Goal: Task Accomplishment & Management: Complete application form

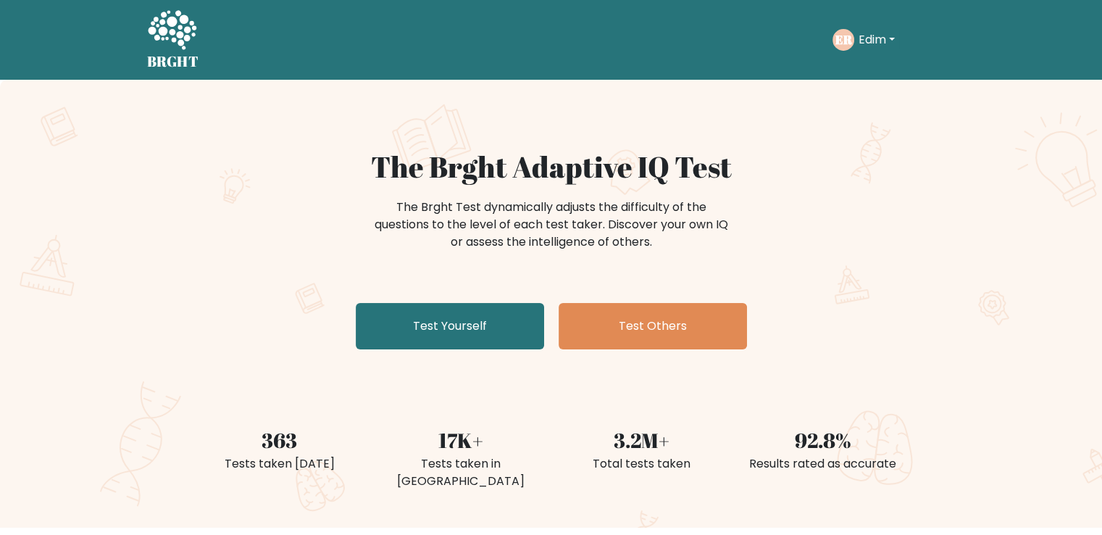
click at [860, 42] on button "Edim" at bounding box center [877, 39] width 45 height 19
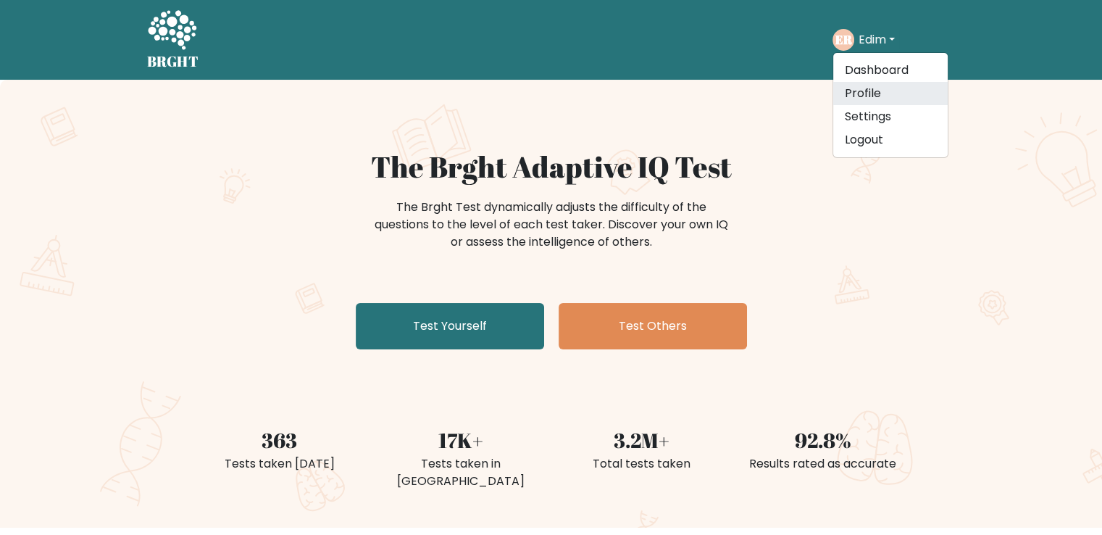
click at [884, 90] on link "Profile" at bounding box center [891, 93] width 115 height 23
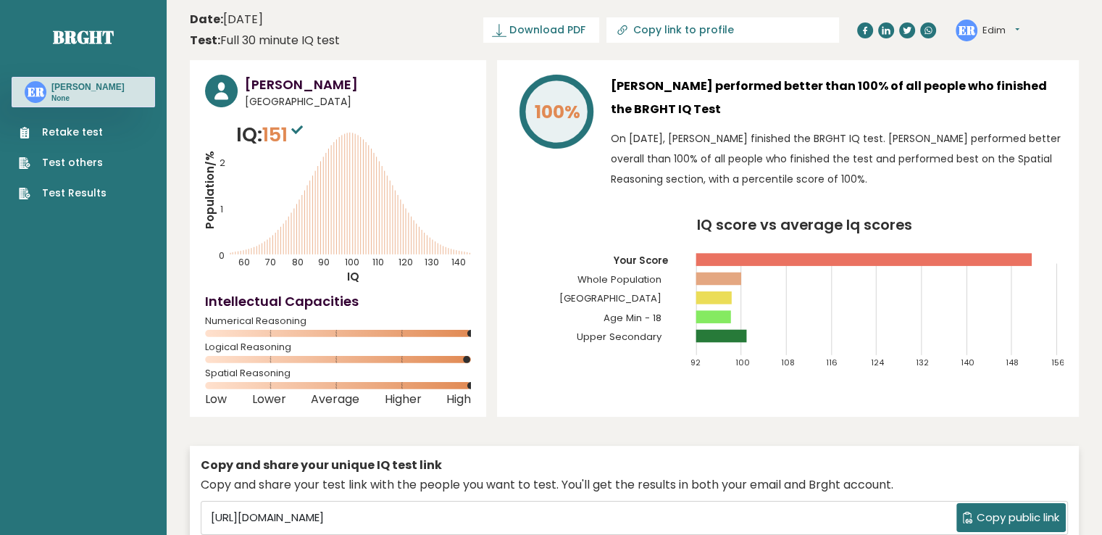
click at [86, 131] on link "Retake test" at bounding box center [63, 132] width 88 height 15
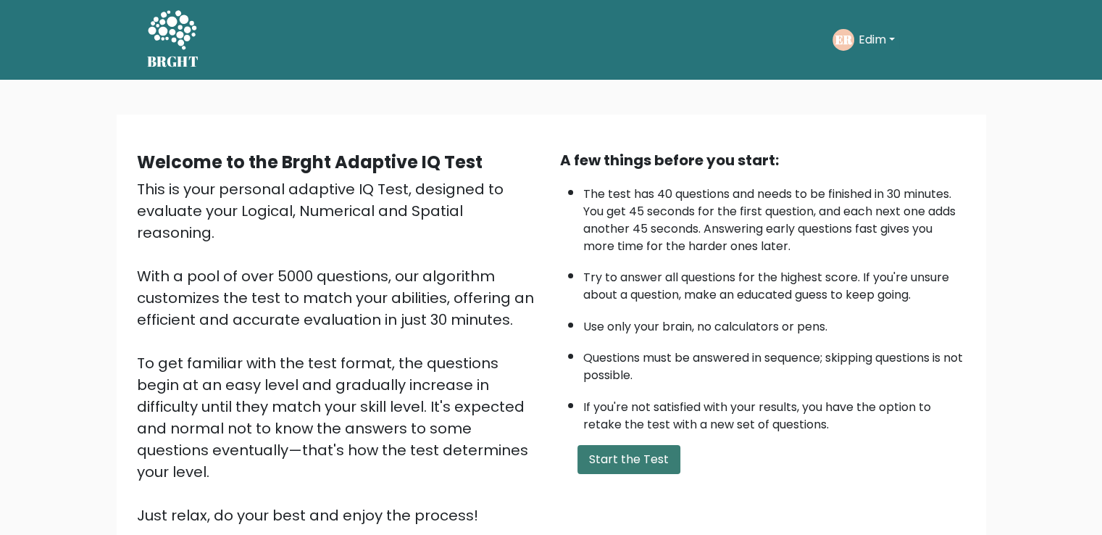
click at [638, 445] on button "Start the Test" at bounding box center [629, 459] width 103 height 29
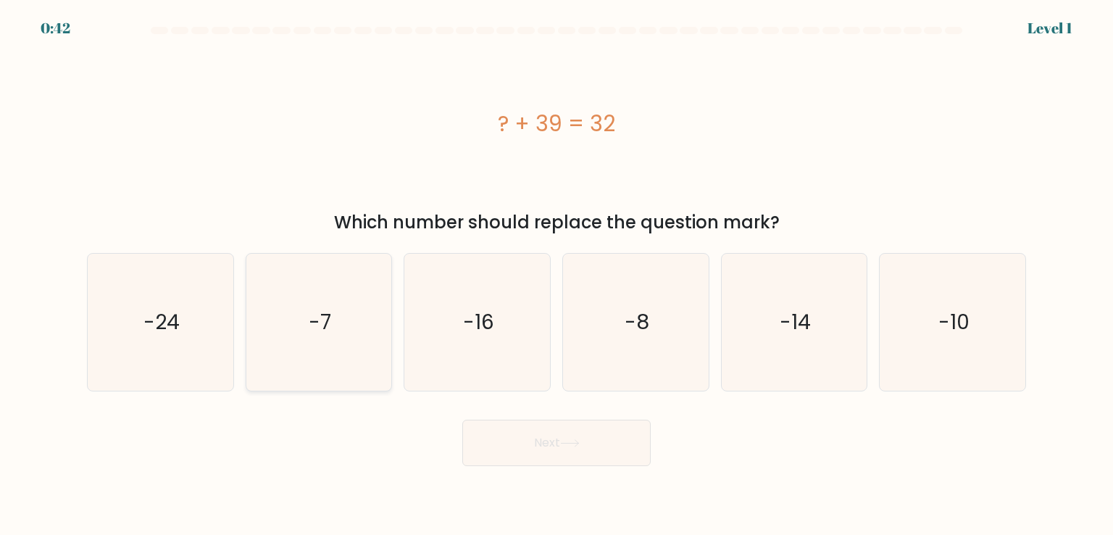
click at [273, 291] on icon "-7" at bounding box center [319, 322] width 136 height 136
click at [557, 275] on input "b. -7" at bounding box center [557, 270] width 1 height 7
radio input "true"
click at [561, 452] on button "Next" at bounding box center [556, 443] width 188 height 46
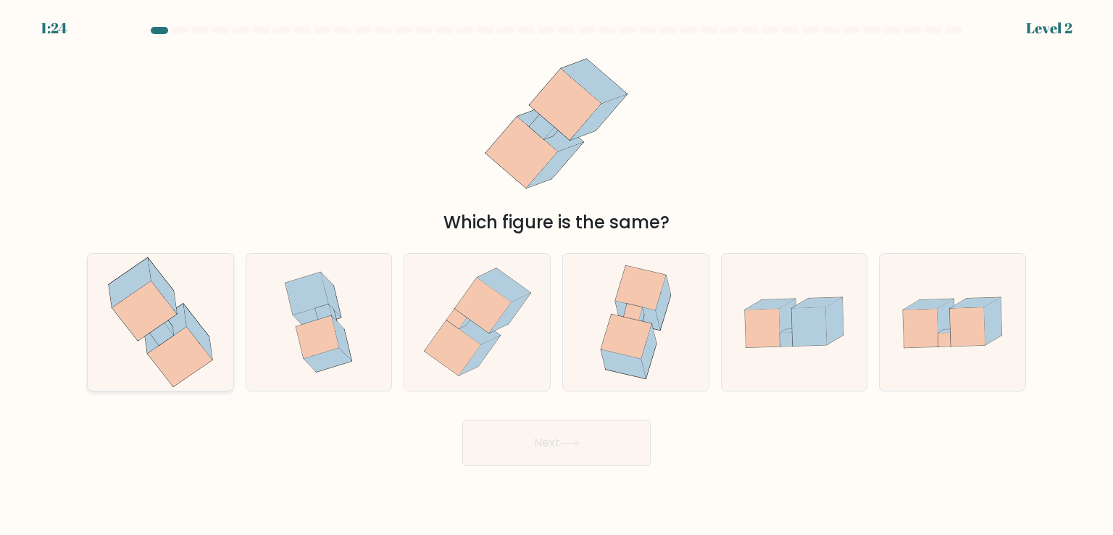
click at [220, 361] on icon at bounding box center [161, 322] width 130 height 136
click at [557, 275] on input "a." at bounding box center [557, 270] width 1 height 7
radio input "true"
click at [615, 454] on button "Next" at bounding box center [556, 443] width 188 height 46
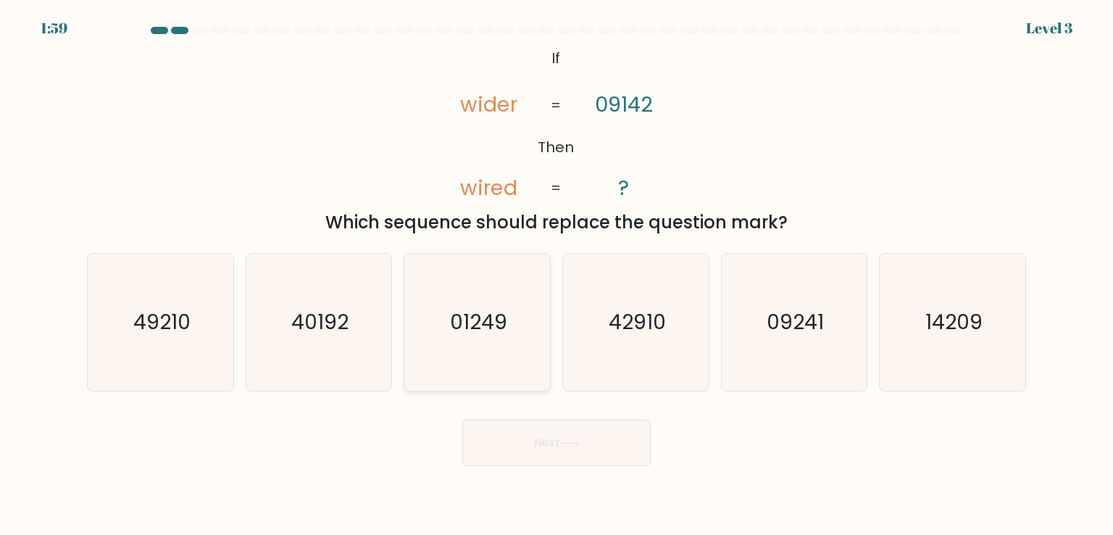
click at [501, 343] on icon "01249" at bounding box center [477, 322] width 136 height 136
click at [557, 275] on input "c. 01249" at bounding box center [557, 270] width 1 height 7
radio input "true"
click at [560, 431] on button "Next" at bounding box center [556, 443] width 188 height 46
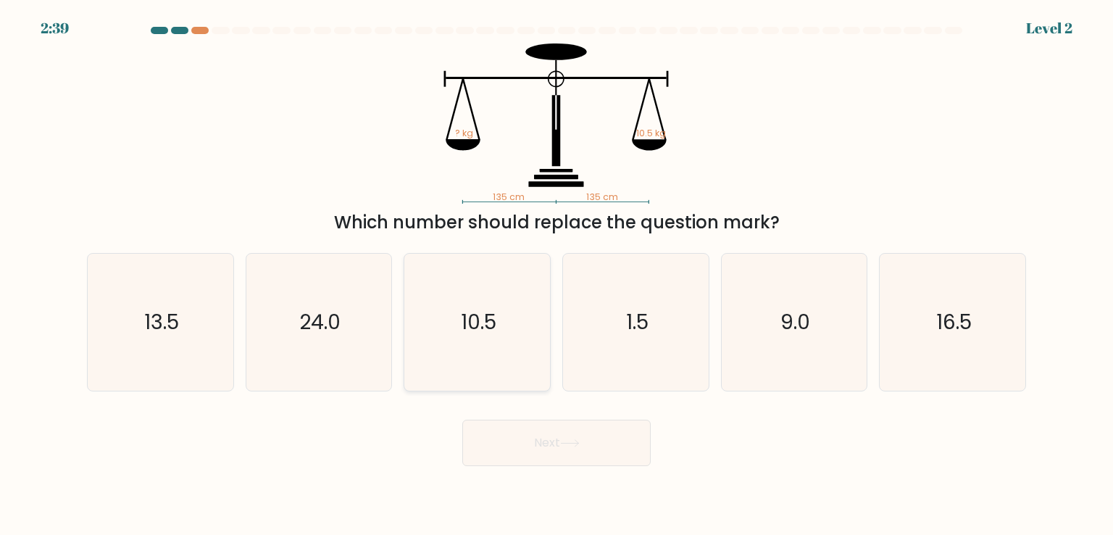
click at [523, 343] on icon "10.5" at bounding box center [477, 322] width 136 height 136
click at [557, 275] on input "c. 10.5" at bounding box center [557, 270] width 1 height 7
radio input "true"
click at [613, 462] on button "Next" at bounding box center [556, 443] width 188 height 46
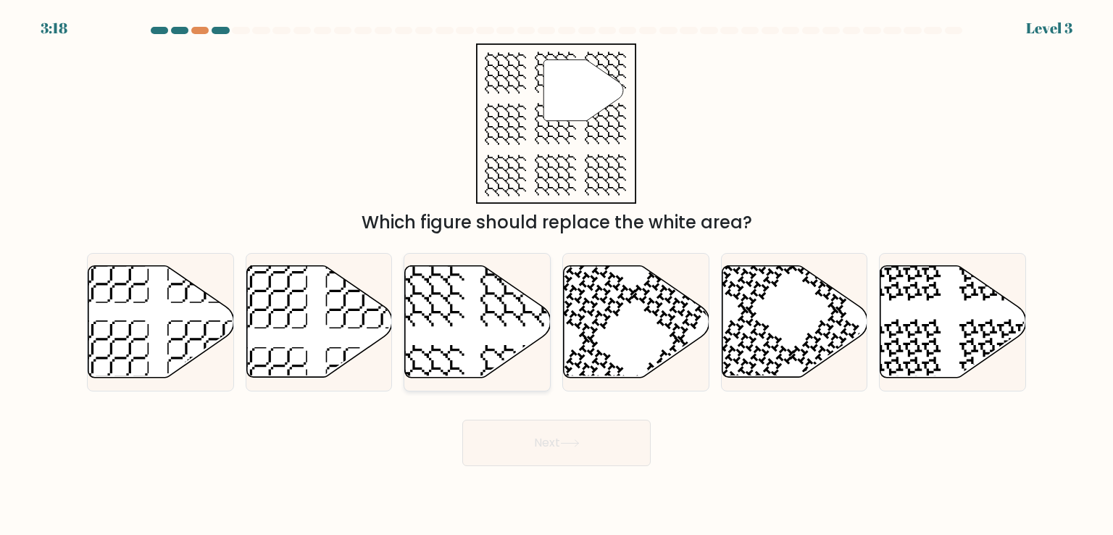
click at [485, 334] on icon at bounding box center [478, 322] width 146 height 112
click at [557, 275] on input "c." at bounding box center [557, 270] width 1 height 7
radio input "true"
click at [585, 462] on button "Next" at bounding box center [556, 443] width 188 height 46
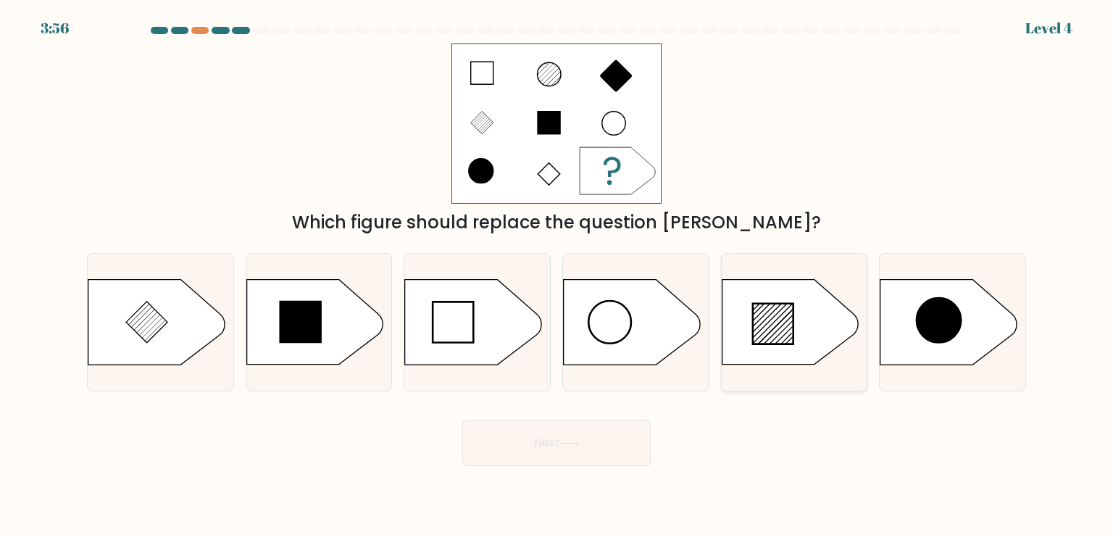
click at [765, 337] on line at bounding box center [775, 327] width 35 height 35
click at [557, 275] on input "e." at bounding box center [557, 270] width 1 height 7
radio input "true"
click at [536, 447] on button "Next" at bounding box center [556, 443] width 188 height 46
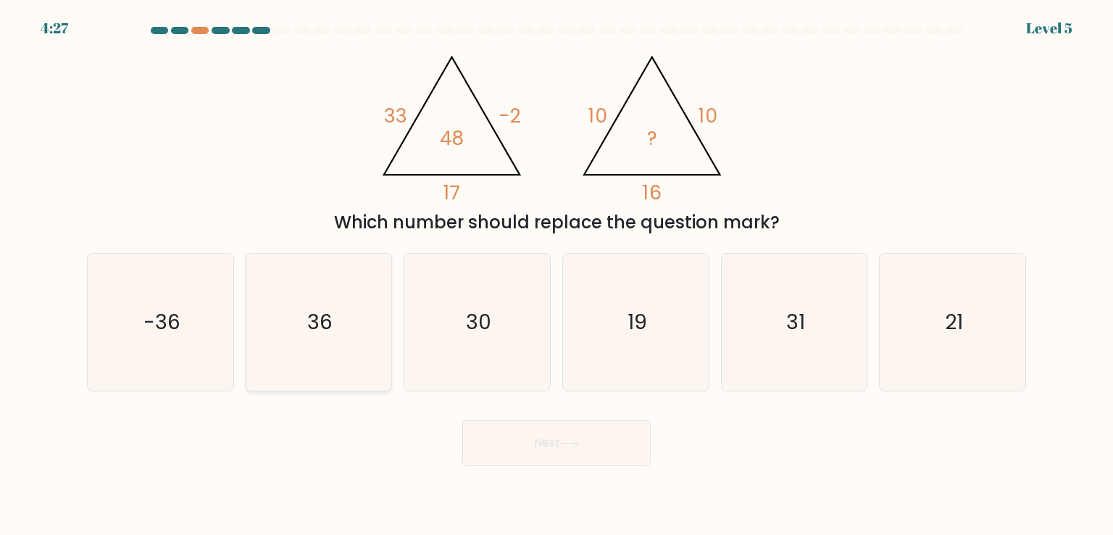
click at [293, 325] on icon "36" at bounding box center [319, 322] width 136 height 136
click at [557, 275] on input "b. 36" at bounding box center [557, 270] width 1 height 7
radio input "true"
click at [580, 432] on button "Next" at bounding box center [556, 443] width 188 height 46
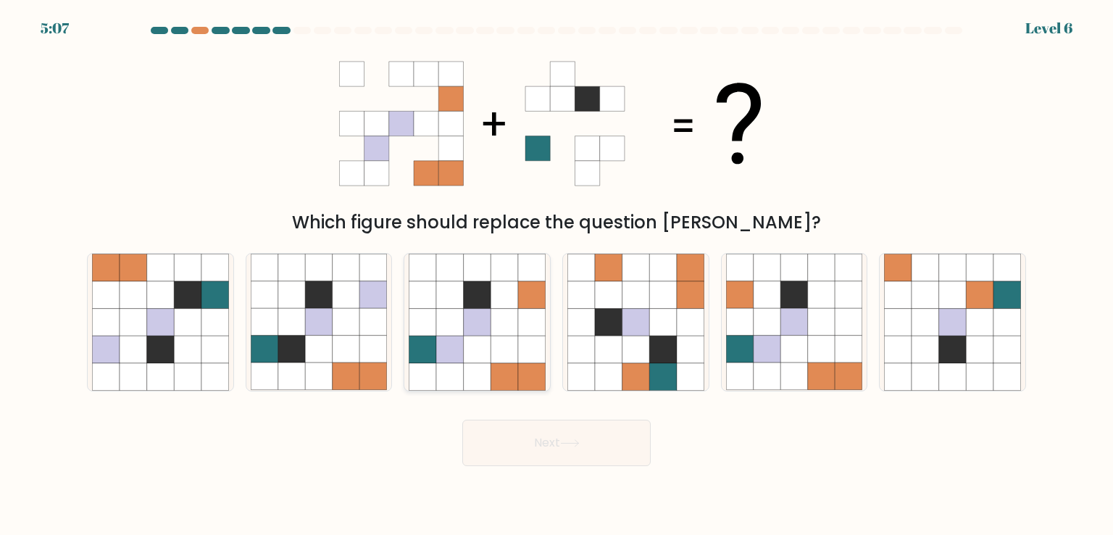
click at [433, 363] on icon at bounding box center [424, 377] width 28 height 28
click at [557, 275] on input "c." at bounding box center [557, 270] width 1 height 7
radio input "true"
click at [543, 429] on button "Next" at bounding box center [556, 443] width 188 height 46
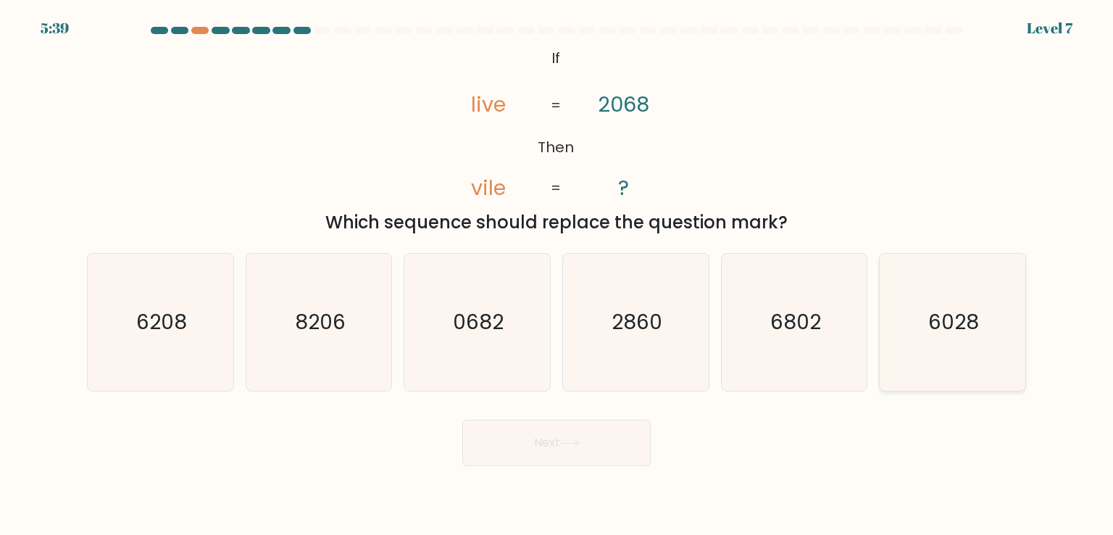
click at [984, 306] on icon "6028" at bounding box center [952, 322] width 136 height 136
click at [557, 275] on input "f. 6028" at bounding box center [557, 270] width 1 height 7
radio input "true"
click at [502, 445] on button "Next" at bounding box center [556, 443] width 188 height 46
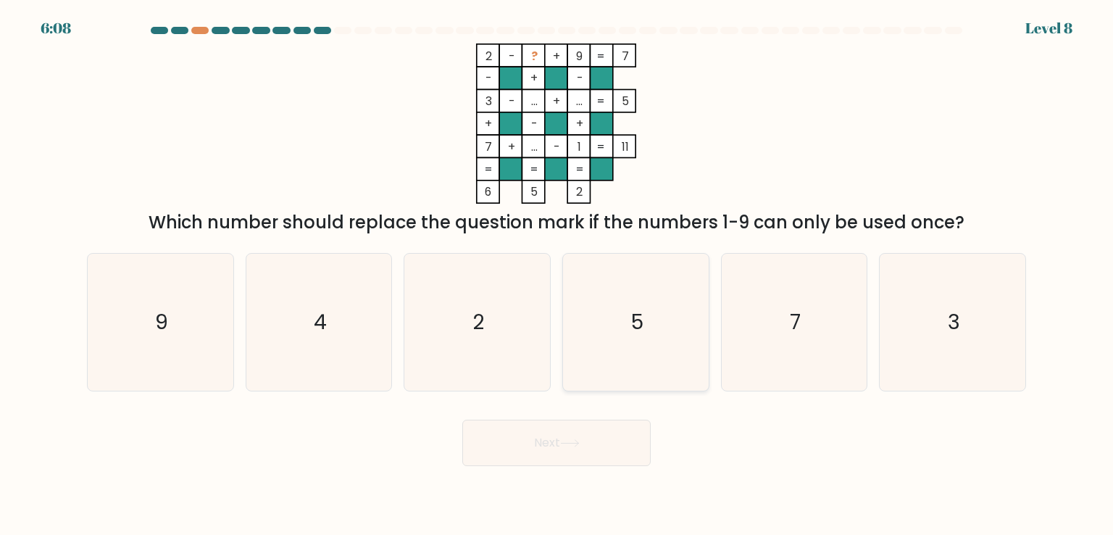
click at [622, 270] on icon "5" at bounding box center [636, 322] width 136 height 136
click at [557, 270] on input "d. 5" at bounding box center [557, 270] width 1 height 7
radio input "true"
click at [513, 425] on button "Next" at bounding box center [556, 443] width 188 height 46
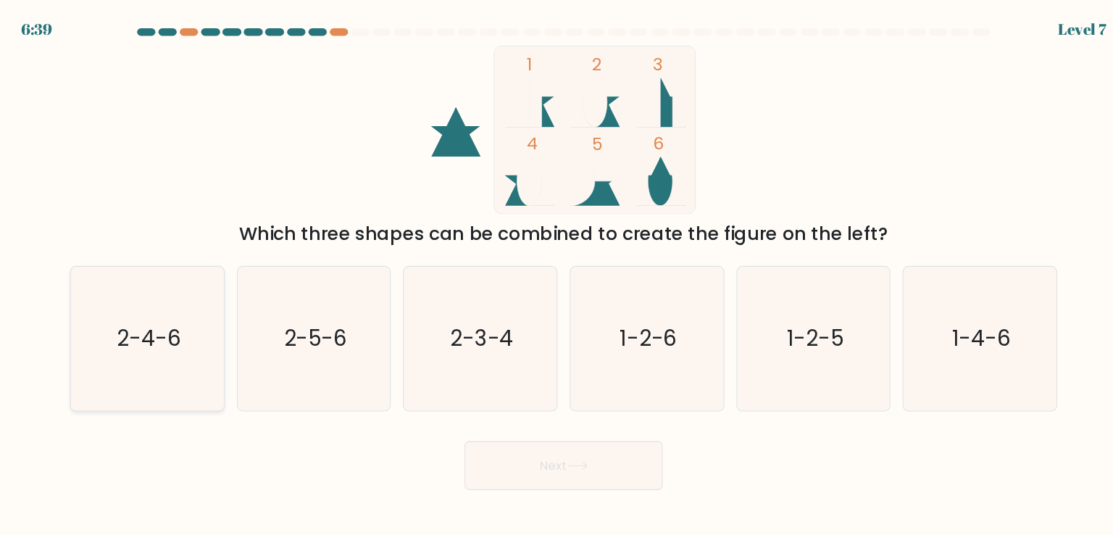
click at [194, 352] on icon "2-4-6" at bounding box center [160, 322] width 136 height 136
click at [557, 275] on input "a. 2-4-6" at bounding box center [557, 270] width 1 height 7
radio input "true"
click at [594, 448] on button "Next" at bounding box center [556, 443] width 188 height 46
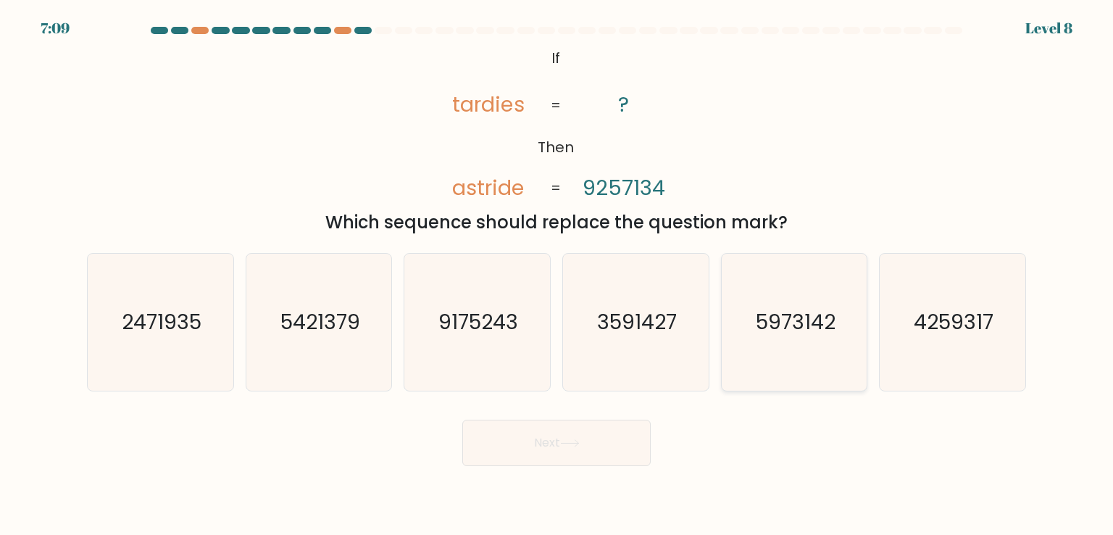
click at [844, 315] on icon "5973142" at bounding box center [794, 322] width 136 height 136
click at [557, 275] on input "e. 5973142" at bounding box center [557, 270] width 1 height 7
radio input "true"
click at [528, 450] on button "Next" at bounding box center [556, 443] width 188 height 46
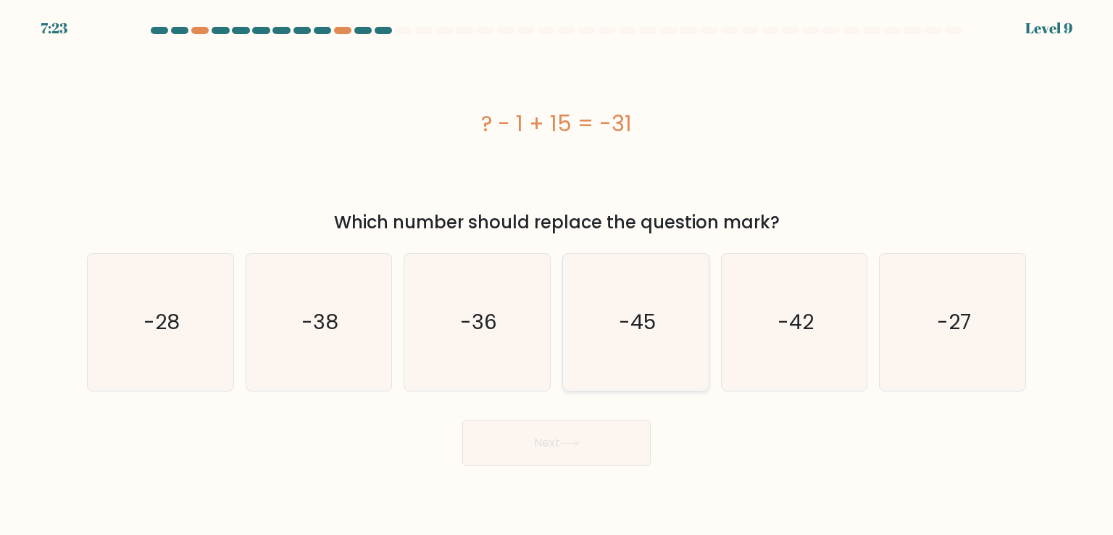
click at [634, 340] on icon "-45" at bounding box center [636, 322] width 136 height 136
click at [557, 275] on input "d. -45" at bounding box center [557, 270] width 1 height 7
radio input "true"
click at [532, 444] on button "Next" at bounding box center [556, 443] width 188 height 46
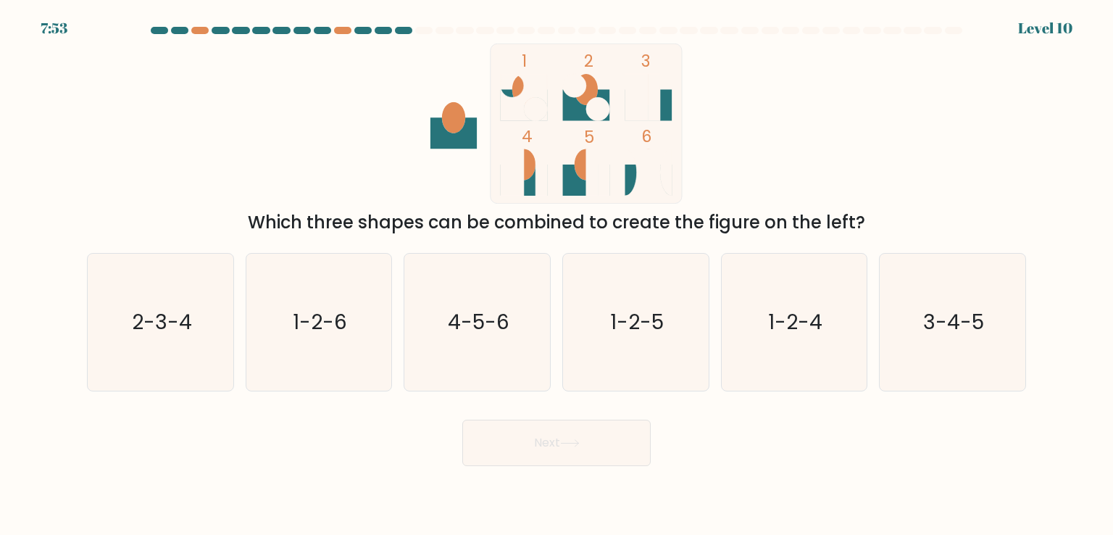
click at [1035, 352] on form at bounding box center [556, 246] width 1113 height 439
click at [967, 338] on icon "3-4-5" at bounding box center [952, 322] width 136 height 136
click at [557, 275] on input "f. 3-4-5" at bounding box center [557, 270] width 1 height 7
radio input "true"
click at [562, 446] on button "Next" at bounding box center [556, 443] width 188 height 46
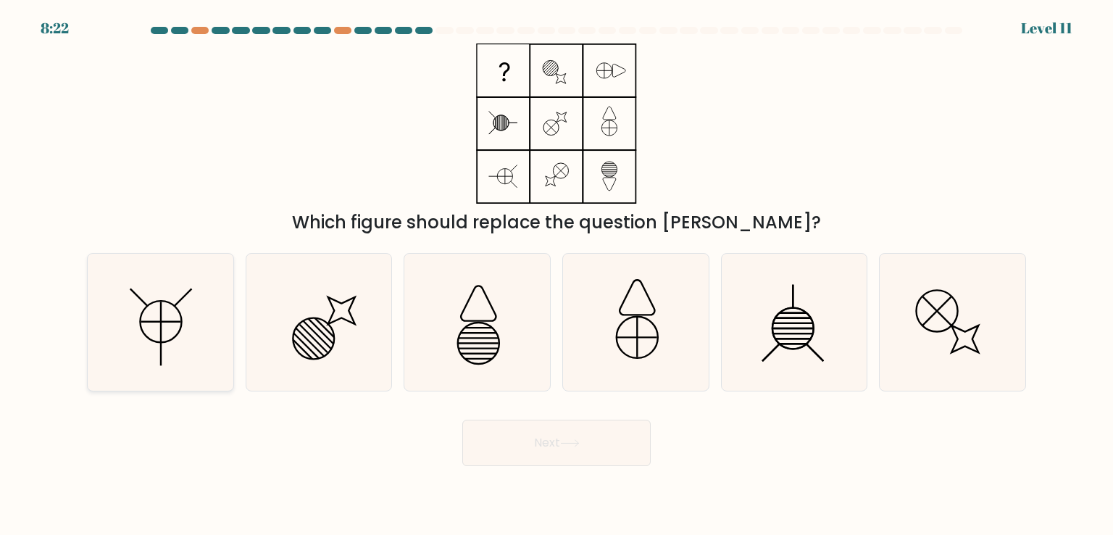
click at [183, 313] on icon at bounding box center [160, 322] width 136 height 136
click at [557, 275] on input "a." at bounding box center [557, 270] width 1 height 7
radio input "true"
click at [544, 436] on button "Next" at bounding box center [556, 443] width 188 height 46
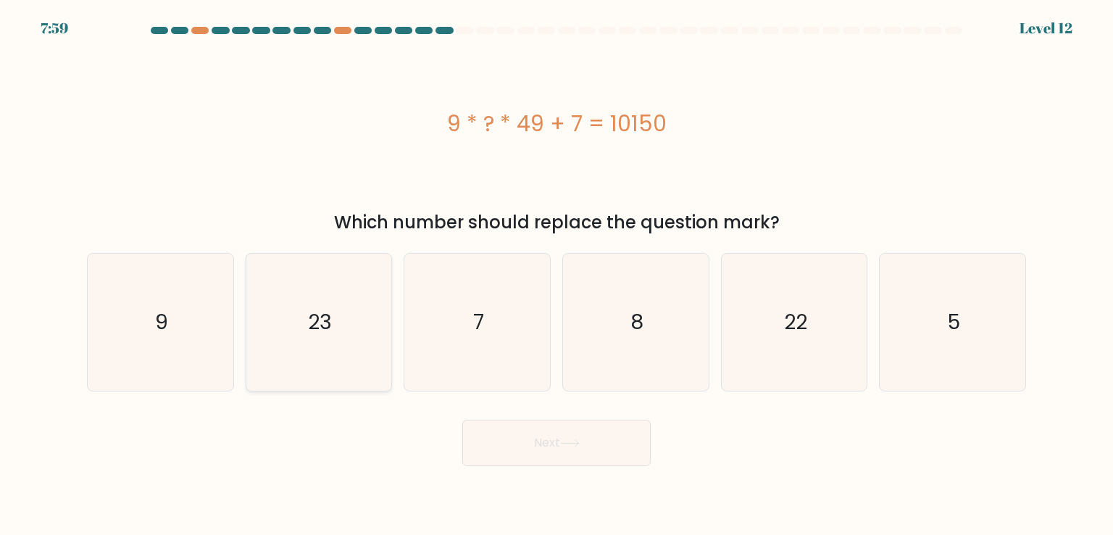
click at [384, 333] on icon "23" at bounding box center [319, 322] width 136 height 136
click at [557, 275] on input "b. 23" at bounding box center [557, 270] width 1 height 7
radio input "true"
click at [545, 436] on button "Next" at bounding box center [556, 443] width 188 height 46
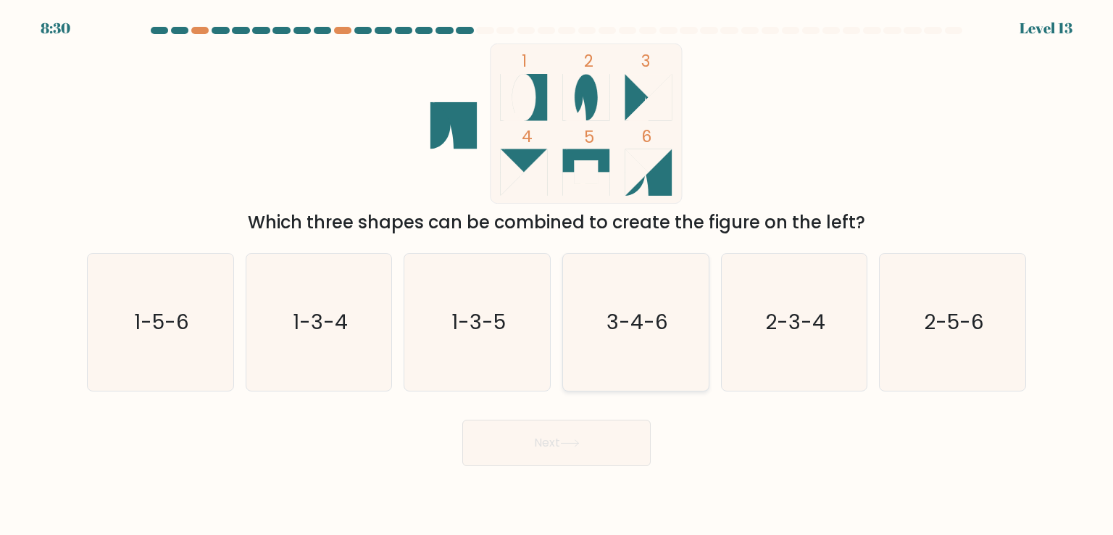
click at [643, 308] on text "3-4-6" at bounding box center [638, 321] width 62 height 29
click at [557, 275] on input "d. 3-4-6" at bounding box center [557, 270] width 1 height 7
radio input "true"
click at [571, 436] on button "Next" at bounding box center [556, 443] width 188 height 46
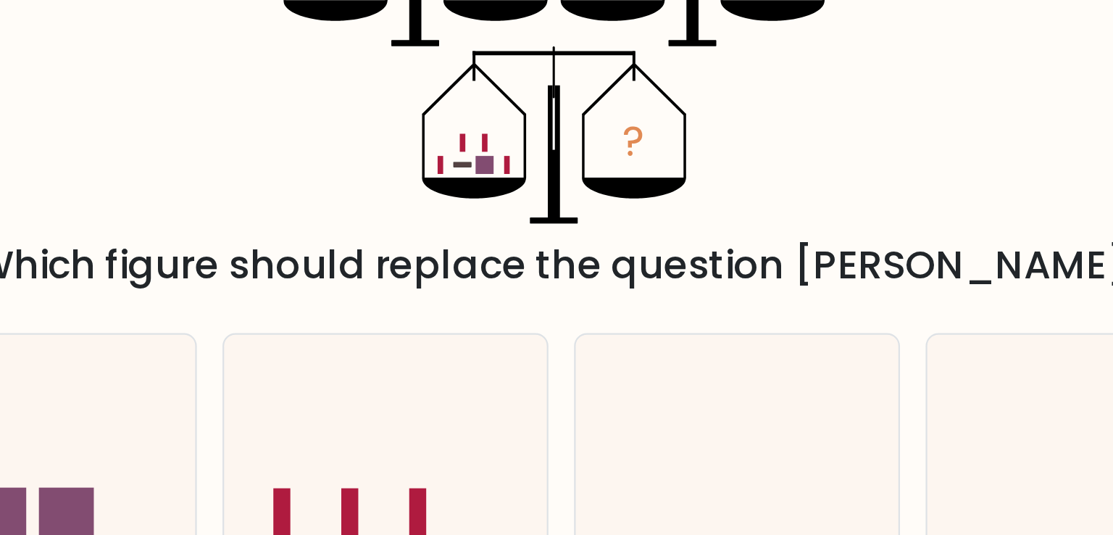
click at [552, 187] on icon at bounding box center [554, 171] width 6 height 60
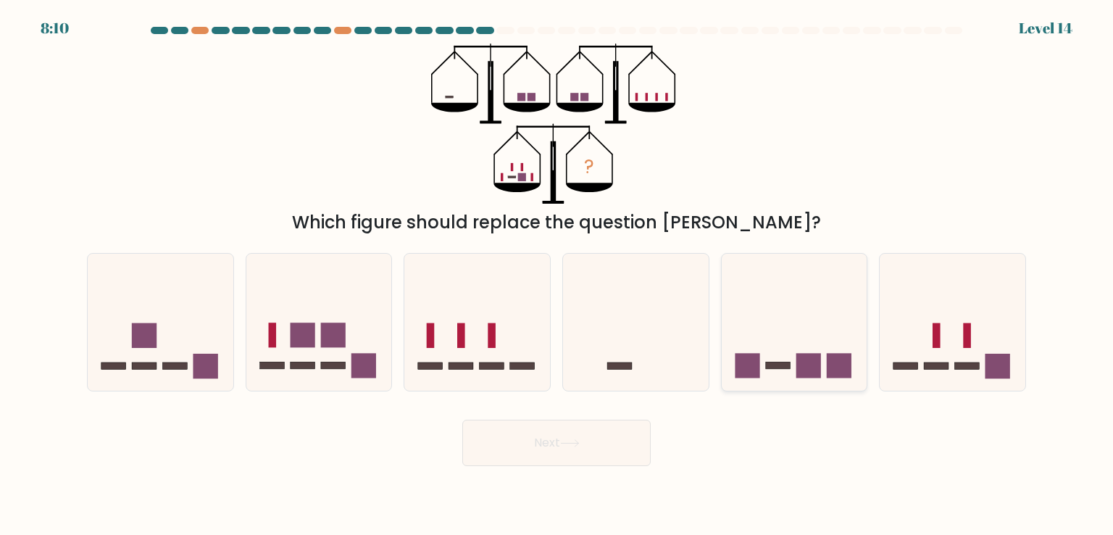
click at [815, 370] on rect at bounding box center [809, 366] width 25 height 25
click at [557, 275] on input "e." at bounding box center [557, 270] width 1 height 7
radio input "true"
click at [594, 454] on button "Next" at bounding box center [556, 443] width 188 height 46
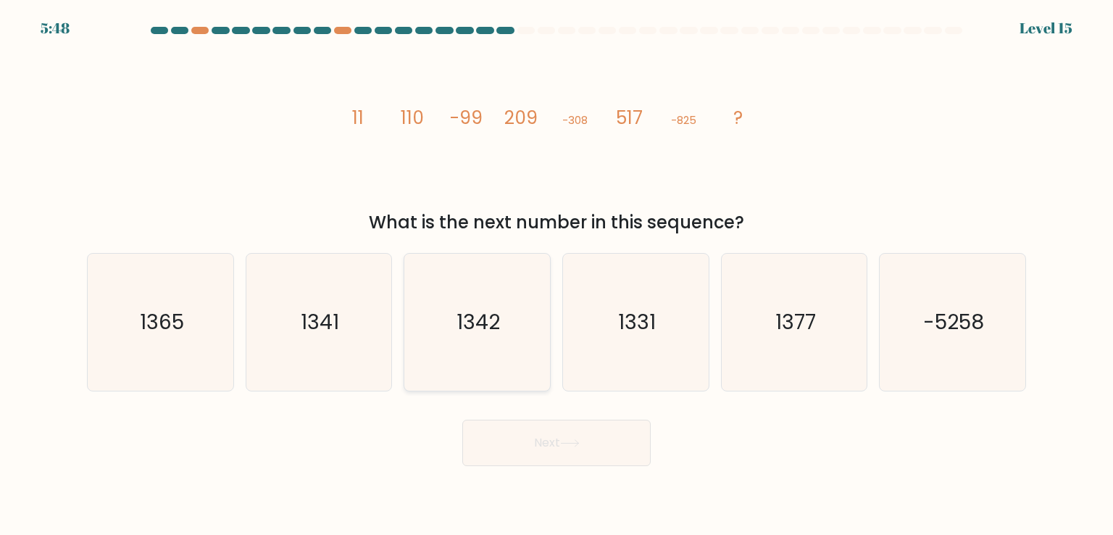
click at [420, 338] on icon "1342" at bounding box center [477, 322] width 136 height 136
click at [557, 275] on input "c. 1342" at bounding box center [557, 270] width 1 height 7
radio input "true"
click at [557, 438] on button "Next" at bounding box center [556, 443] width 188 height 46
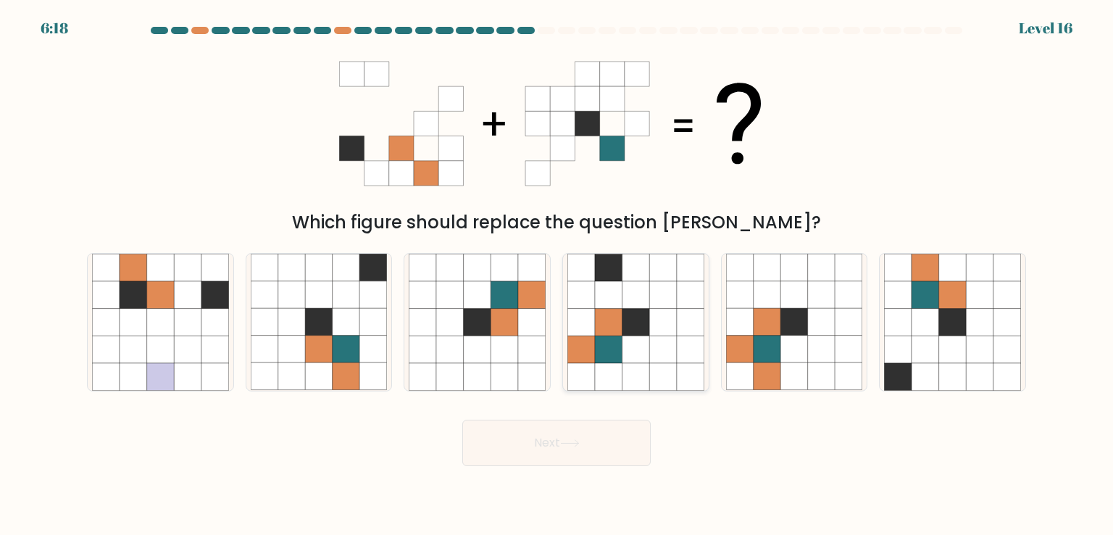
click at [610, 313] on icon at bounding box center [609, 323] width 28 height 28
click at [557, 275] on input "d." at bounding box center [557, 270] width 1 height 7
radio input "true"
click at [560, 435] on button "Next" at bounding box center [556, 443] width 188 height 46
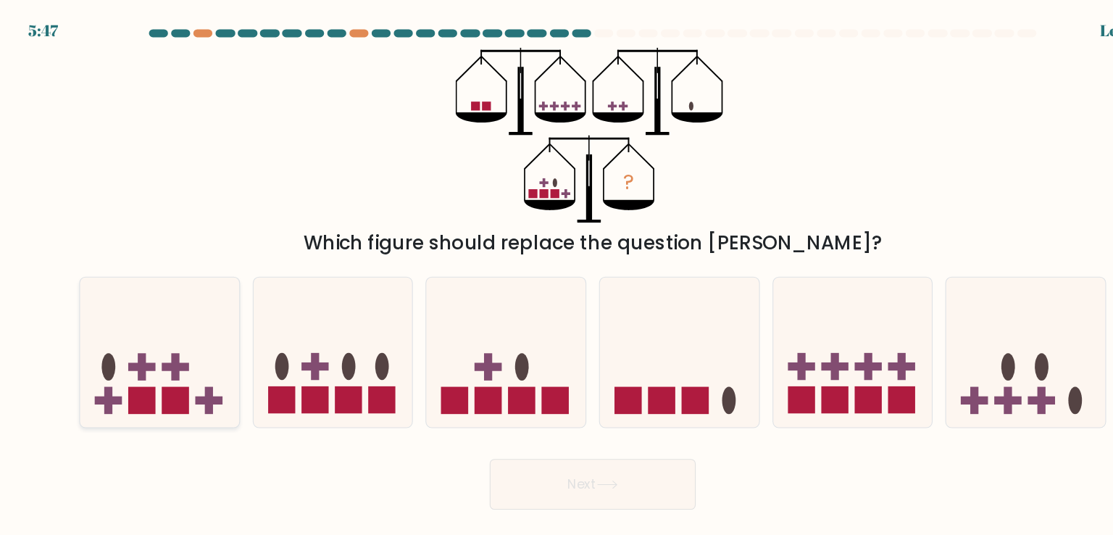
click at [180, 344] on icon at bounding box center [161, 322] width 146 height 120
click at [557, 275] on input "a." at bounding box center [557, 270] width 1 height 7
radio input "true"
click at [568, 460] on button "Next" at bounding box center [556, 443] width 188 height 46
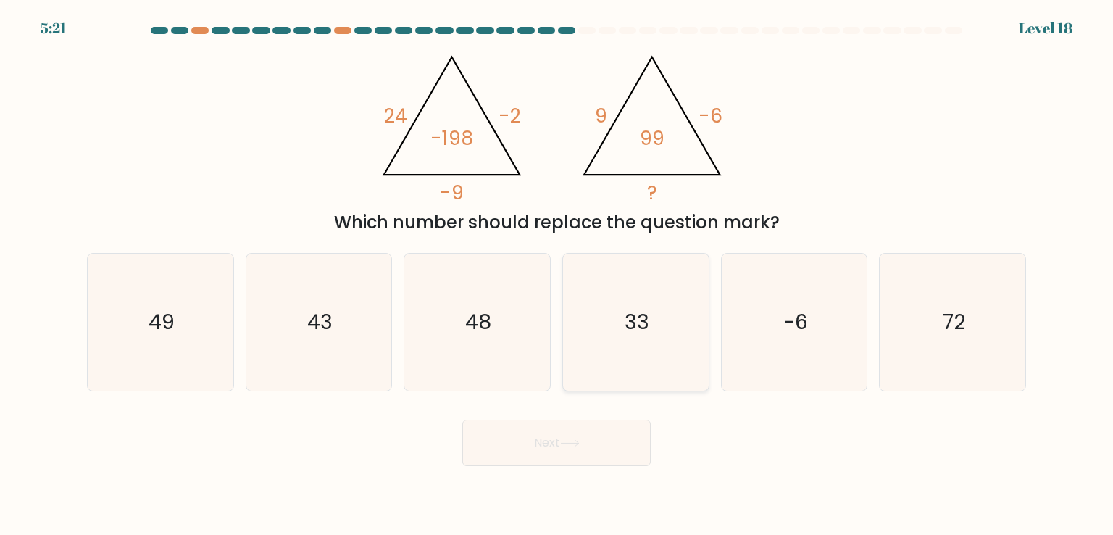
click at [670, 319] on icon "33" at bounding box center [636, 322] width 136 height 136
click at [557, 275] on input "d. 33" at bounding box center [557, 270] width 1 height 7
radio input "true"
click at [568, 439] on icon at bounding box center [570, 443] width 20 height 8
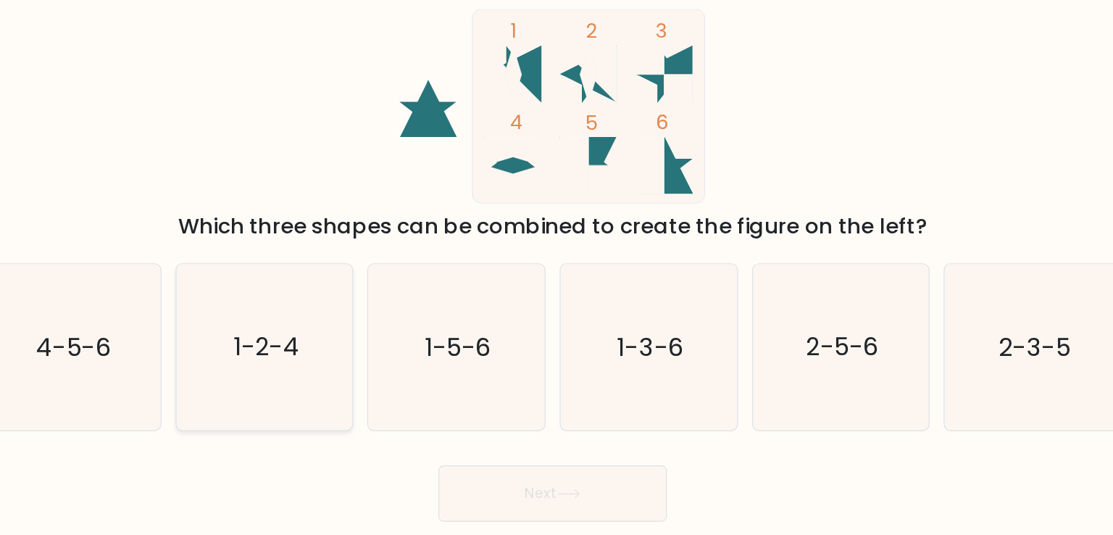
click at [357, 329] on icon "1-2-4" at bounding box center [319, 322] width 136 height 136
click at [557, 275] on input "b. 1-2-4" at bounding box center [557, 270] width 1 height 7
radio input "true"
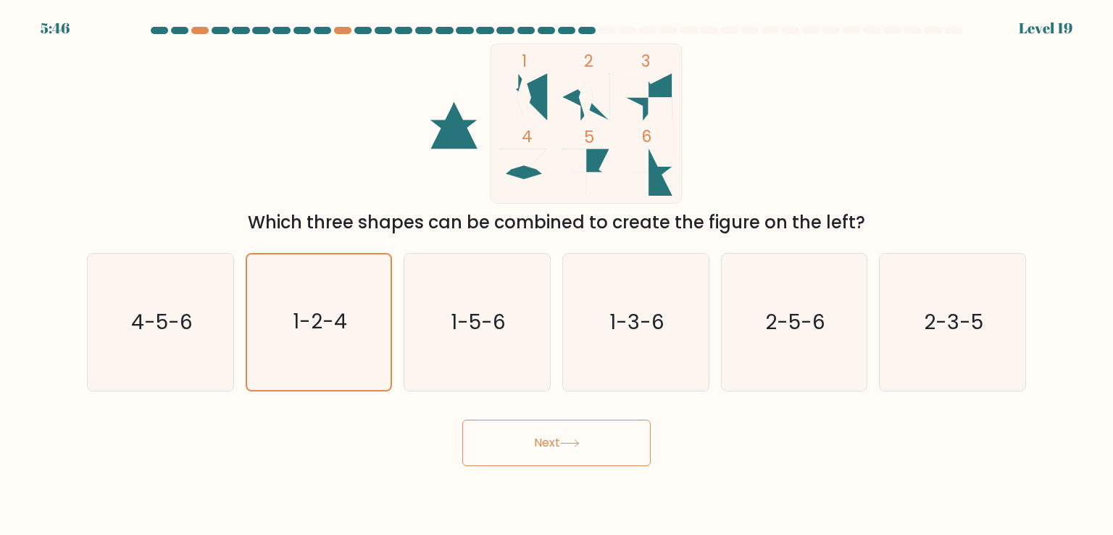
click at [547, 465] on button "Next" at bounding box center [556, 443] width 188 height 46
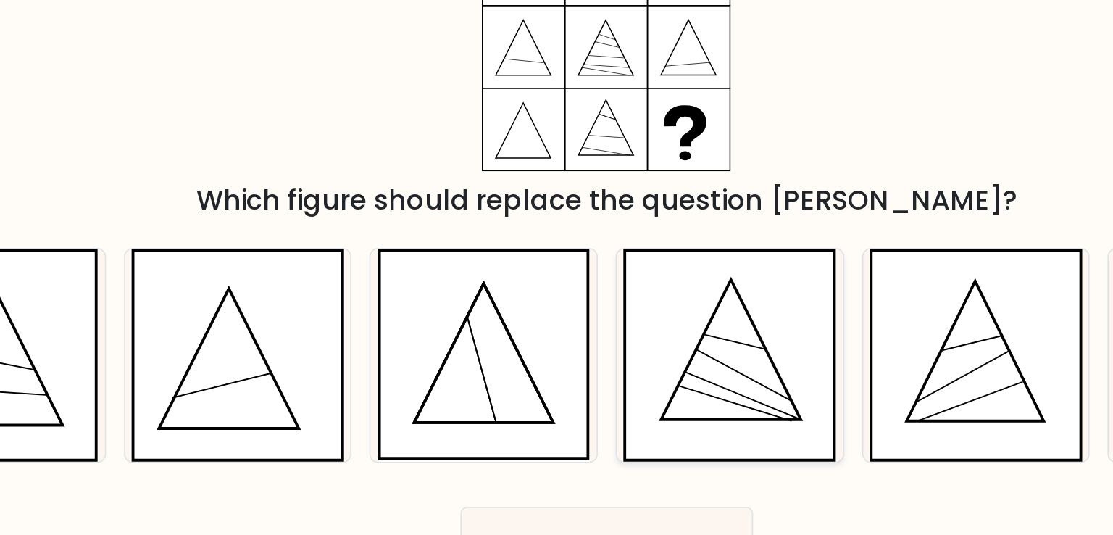
click at [654, 364] on icon at bounding box center [637, 319] width 90 height 90
click at [557, 275] on input "d." at bounding box center [557, 270] width 1 height 7
radio input "true"
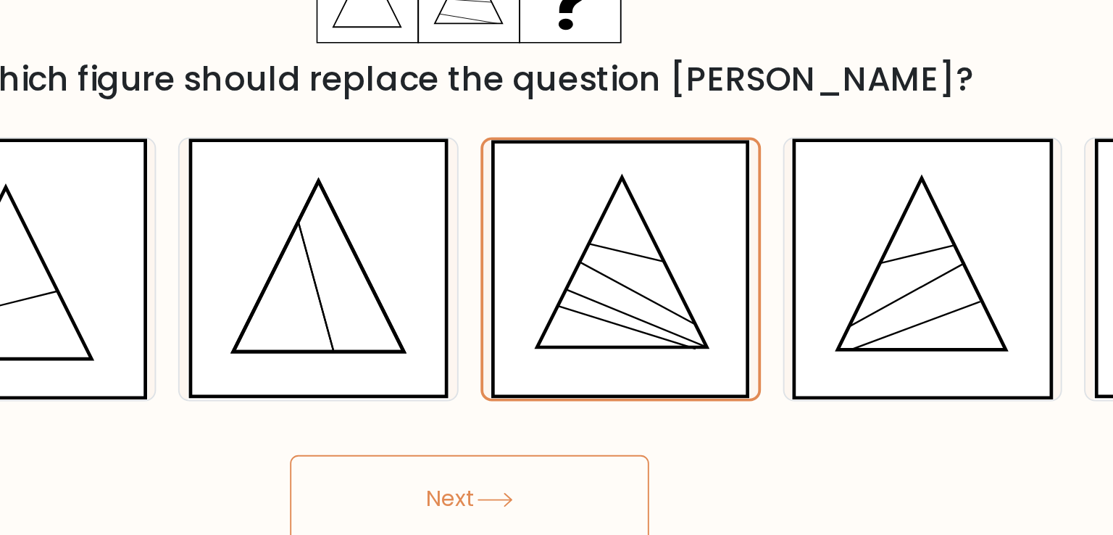
click at [592, 441] on button "Next" at bounding box center [556, 443] width 188 height 46
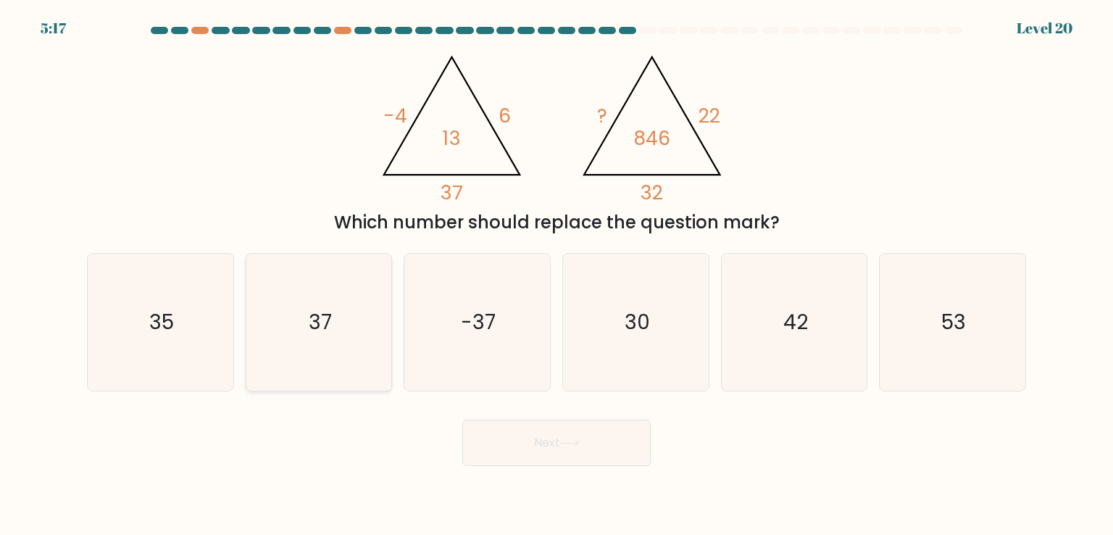
click at [304, 325] on icon "37" at bounding box center [319, 322] width 136 height 136
click at [557, 275] on input "b. 37" at bounding box center [557, 270] width 1 height 7
radio input "true"
click at [567, 449] on button "Next" at bounding box center [556, 443] width 188 height 46
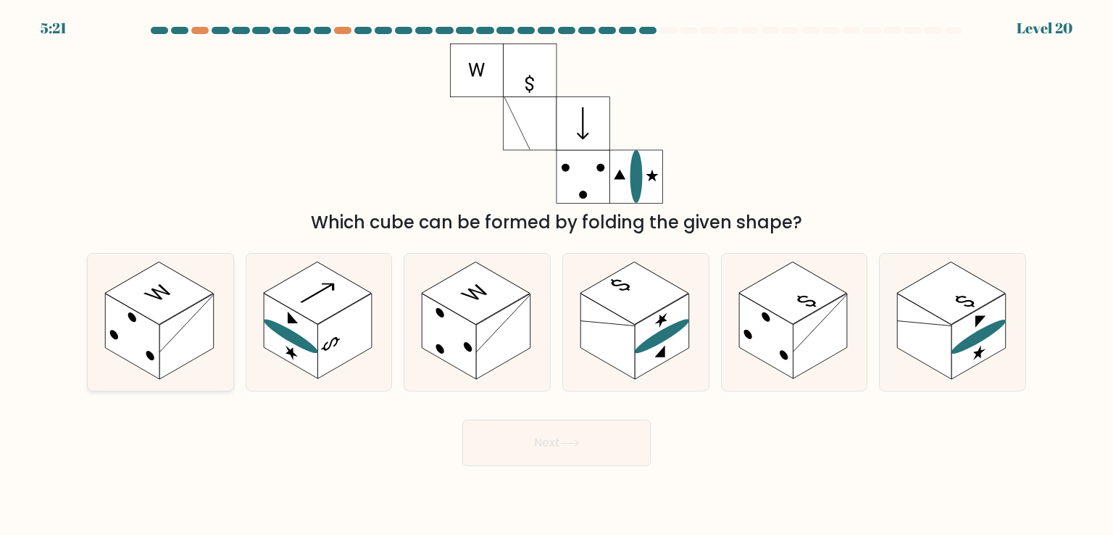
click at [198, 317] on rect at bounding box center [186, 337] width 54 height 86
click at [557, 275] on input "a." at bounding box center [557, 270] width 1 height 7
radio input "true"
click at [573, 451] on button "Next" at bounding box center [556, 443] width 188 height 46
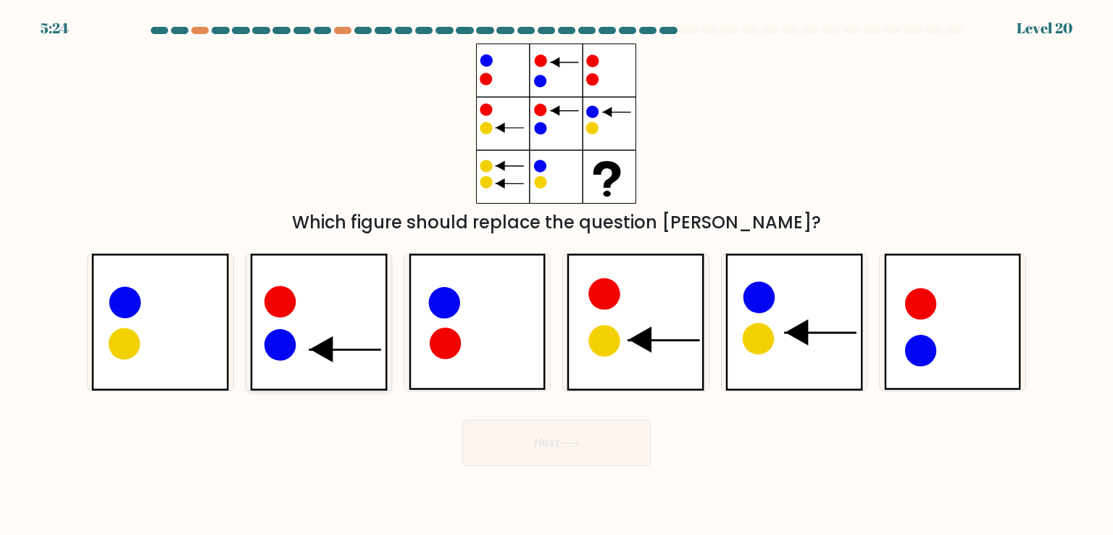
click at [273, 320] on icon at bounding box center [319, 322] width 138 height 136
click at [557, 275] on input "b." at bounding box center [557, 270] width 1 height 7
radio input "true"
click at [530, 446] on button "Next" at bounding box center [556, 443] width 188 height 46
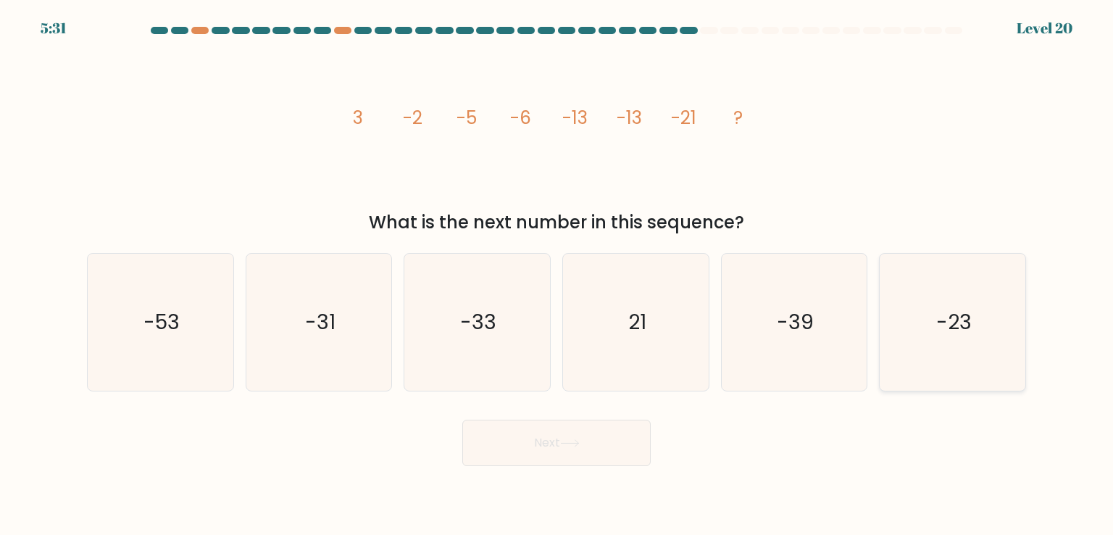
click at [1000, 373] on icon "-23" at bounding box center [952, 322] width 136 height 136
click at [557, 275] on input "f. -23" at bounding box center [557, 270] width 1 height 7
radio input "true"
click at [590, 434] on button "Next" at bounding box center [556, 443] width 188 height 46
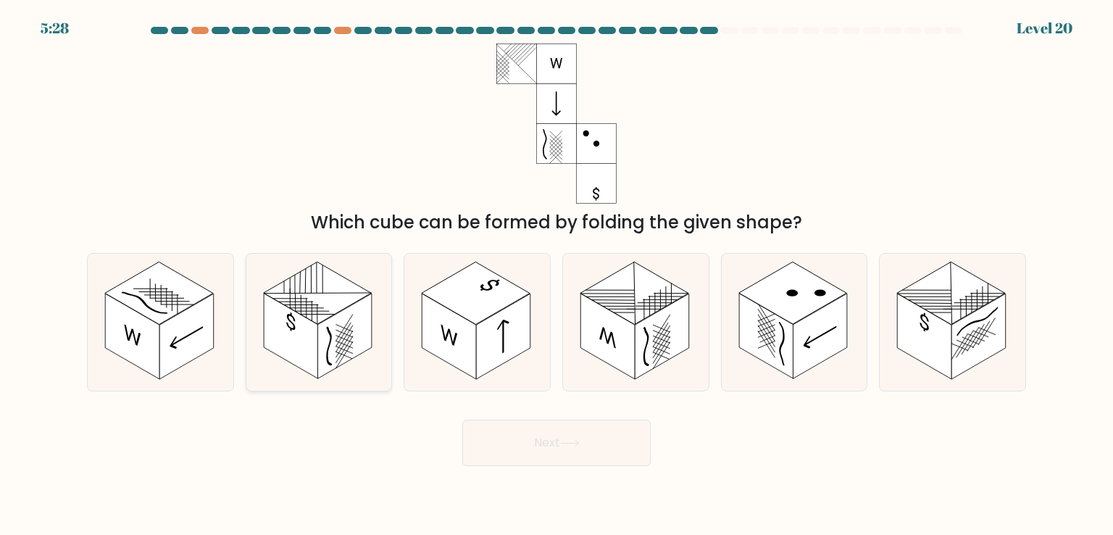
click at [328, 333] on icon at bounding box center [329, 346] width 4 height 42
click at [557, 275] on input "b." at bounding box center [557, 270] width 1 height 7
radio input "true"
click at [605, 449] on button "Next" at bounding box center [556, 443] width 188 height 46
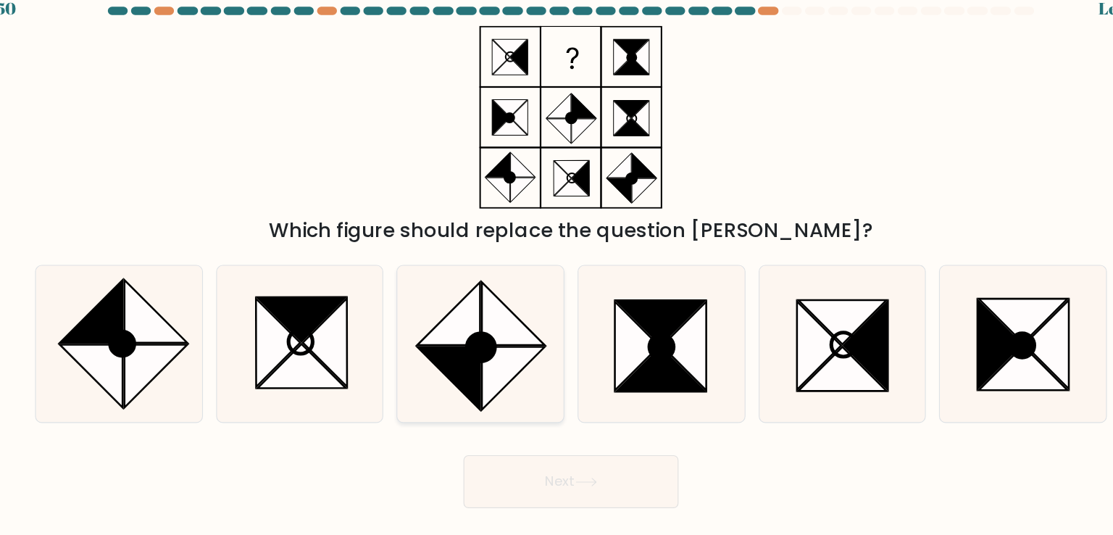
click at [519, 354] on icon at bounding box center [477, 322] width 136 height 136
click at [557, 275] on input "c." at bounding box center [557, 270] width 1 height 7
radio input "true"
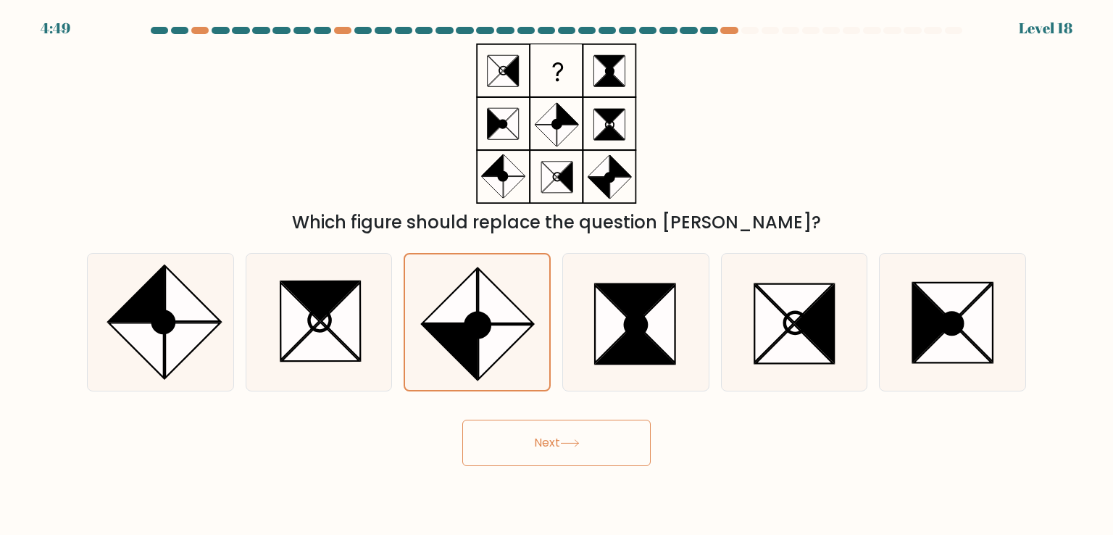
click at [599, 459] on button "Next" at bounding box center [556, 443] width 188 height 46
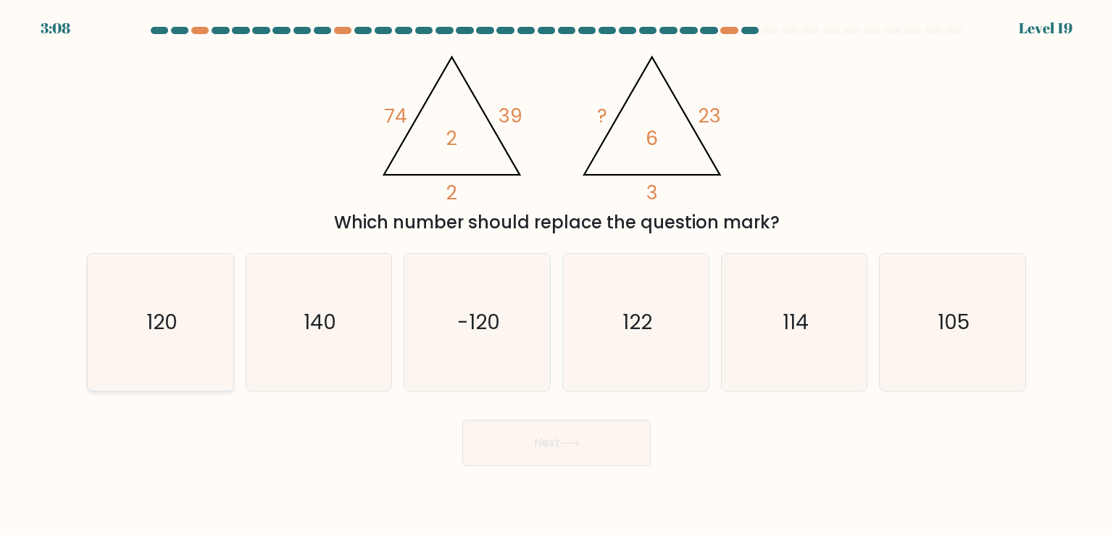
click at [109, 343] on icon "120" at bounding box center [160, 322] width 136 height 136
click at [557, 275] on input "a. 120" at bounding box center [557, 270] width 1 height 7
radio input "true"
click at [619, 455] on button "Next" at bounding box center [556, 443] width 188 height 46
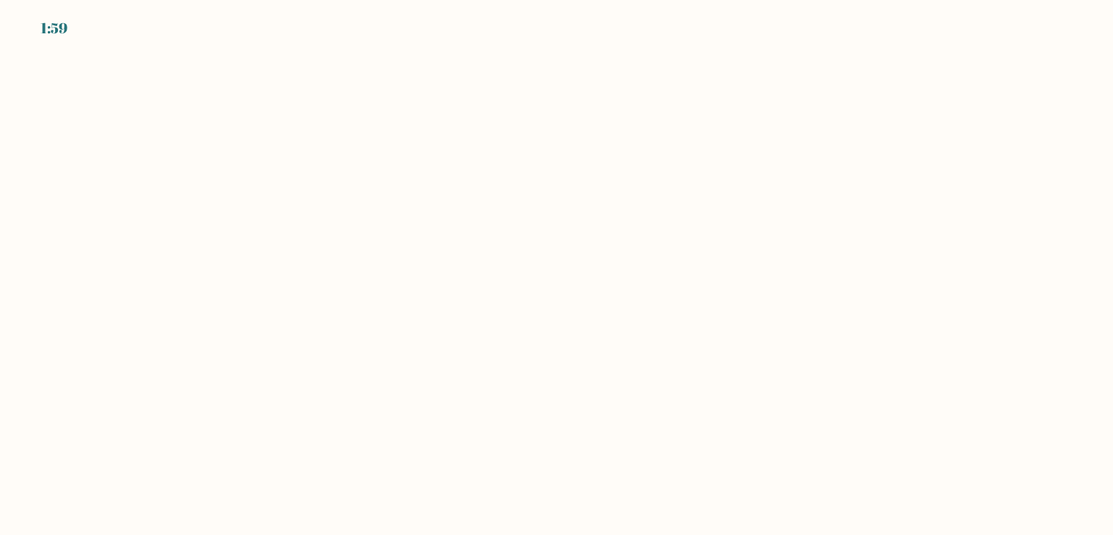
click at [110, 59] on body "1:59" at bounding box center [556, 267] width 1113 height 535
click at [130, 51] on body "1:58" at bounding box center [556, 267] width 1113 height 535
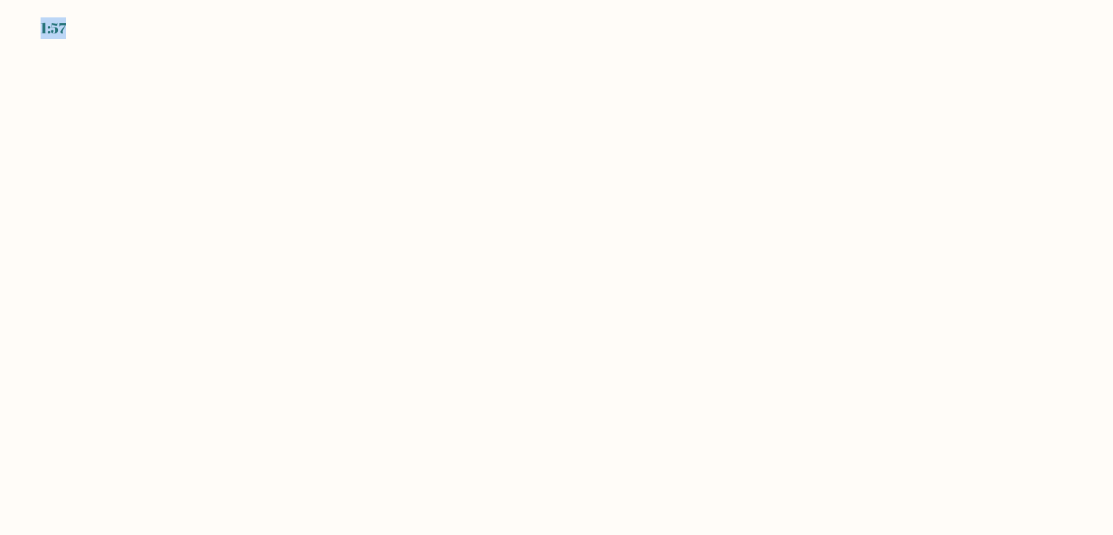
click at [130, 51] on body "1:57" at bounding box center [556, 267] width 1113 height 535
